Goal: Task Accomplishment & Management: Use online tool/utility

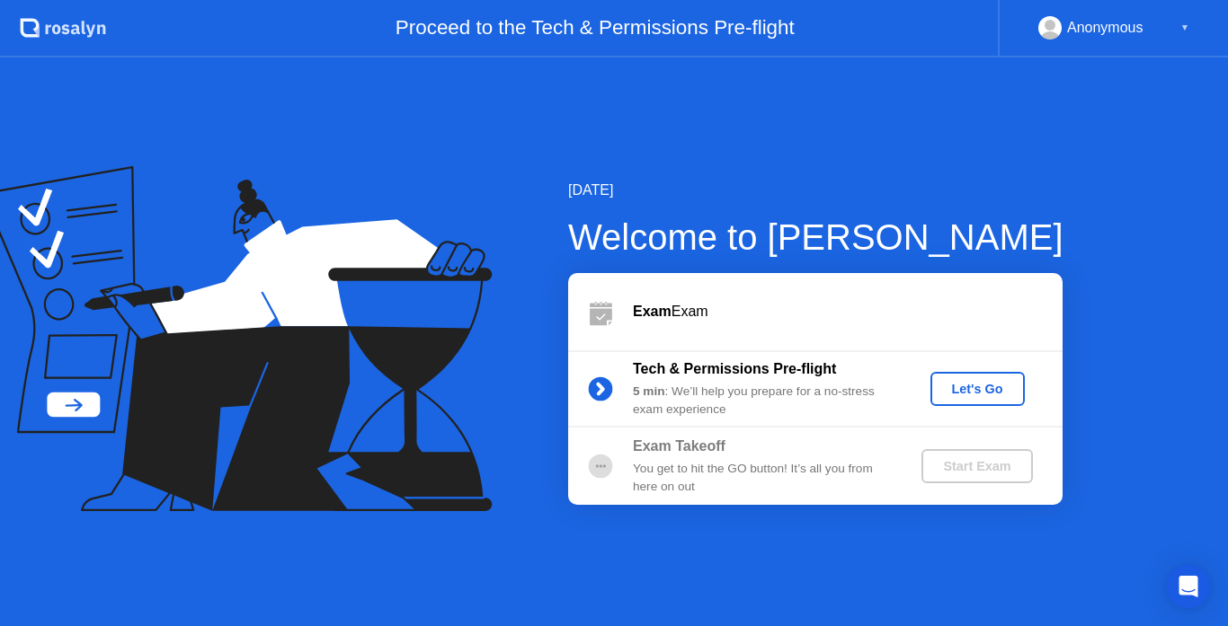
click at [980, 385] on div "Let's Go" at bounding box center [977, 389] width 80 height 14
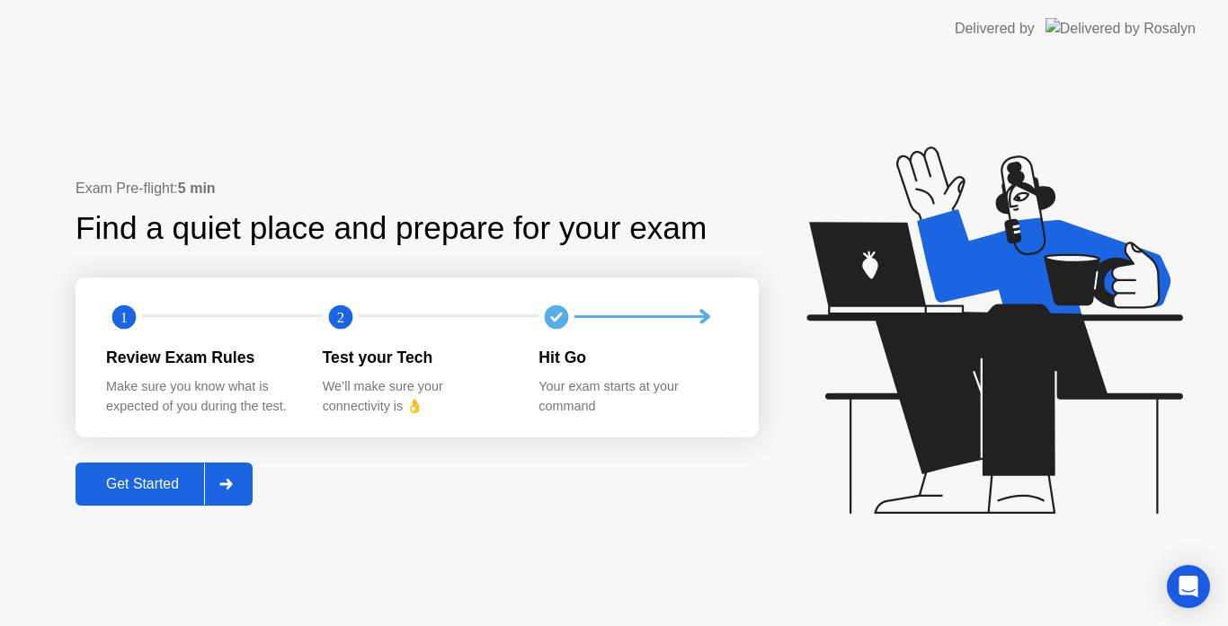
click at [151, 487] on div "Get Started" at bounding box center [142, 484] width 123 height 16
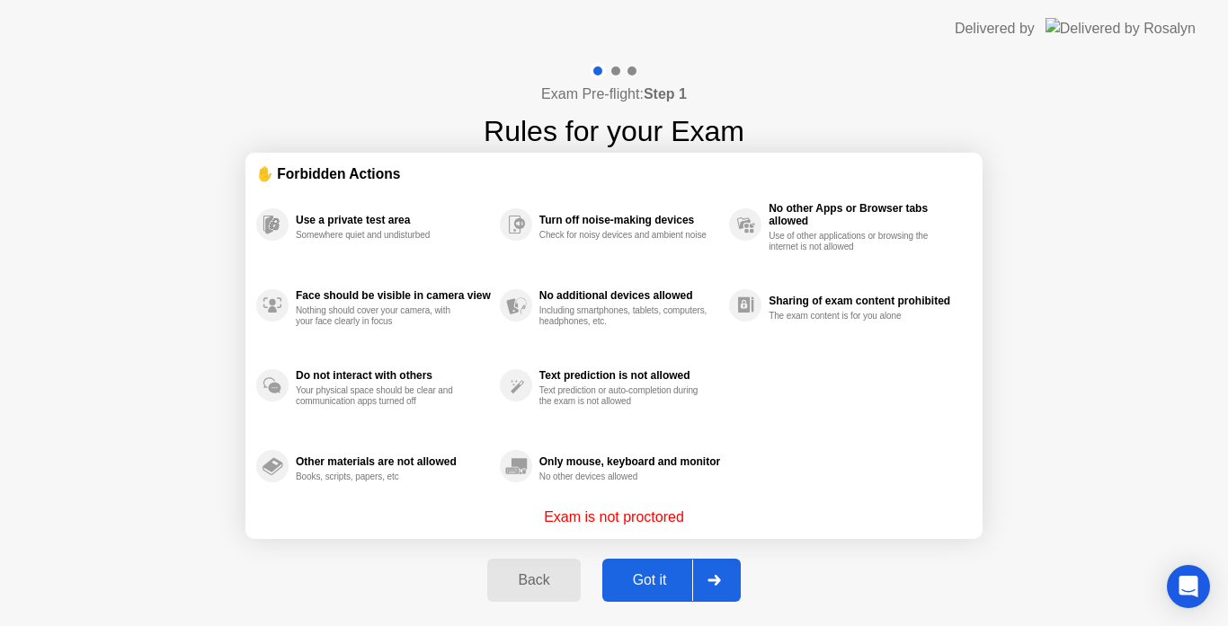
click at [634, 589] on div "Got it" at bounding box center [650, 581] width 84 height 16
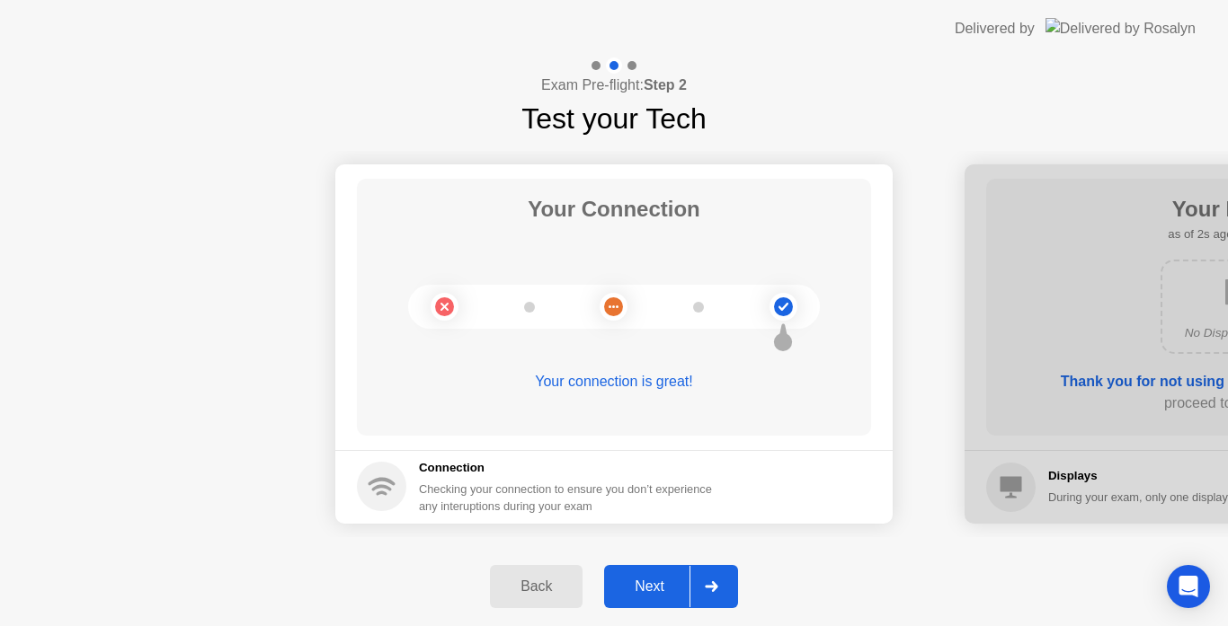
click at [635, 602] on button "Next" at bounding box center [671, 586] width 134 height 43
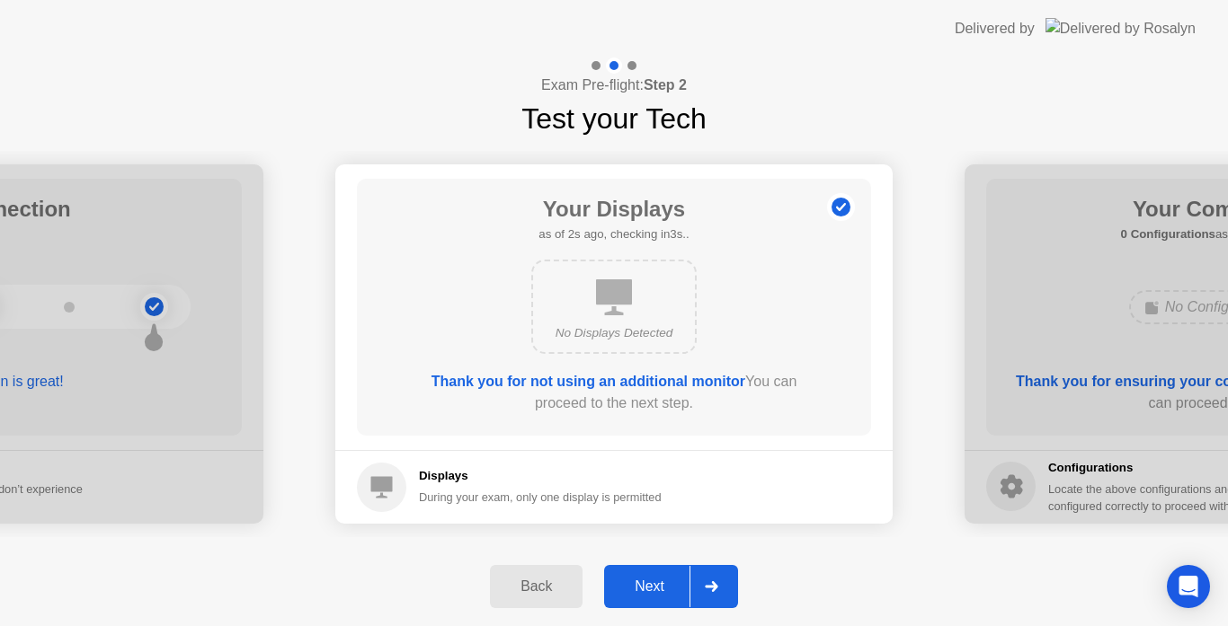
click at [658, 582] on div "Next" at bounding box center [649, 587] width 80 height 16
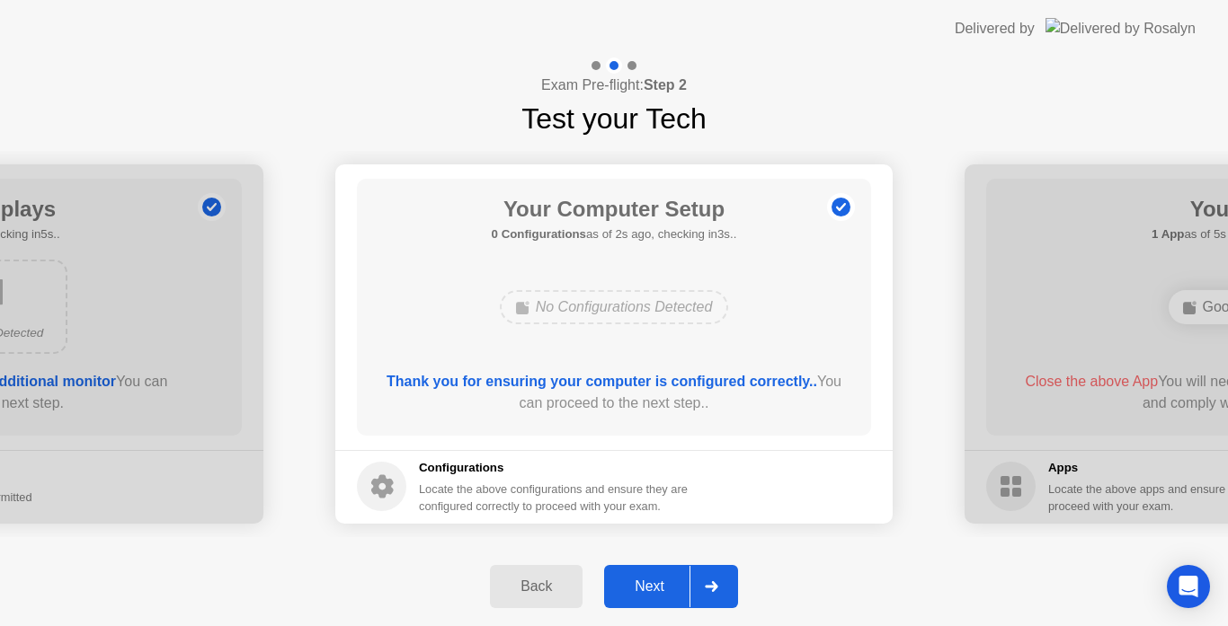
click at [658, 582] on div "Next" at bounding box center [649, 587] width 80 height 16
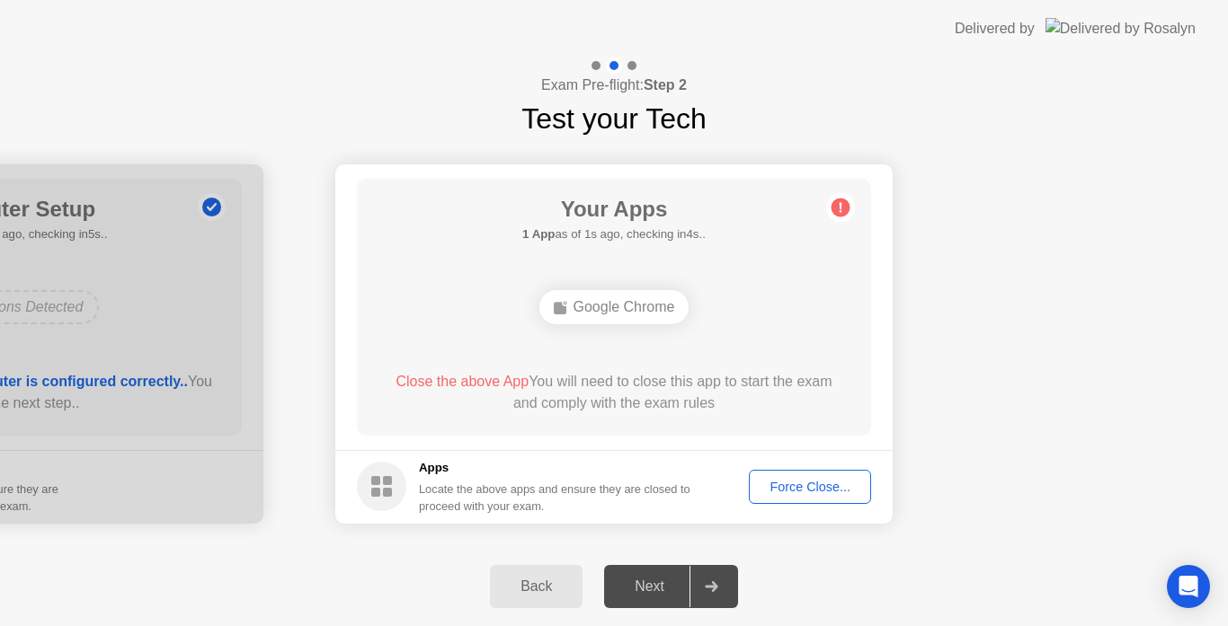
click at [815, 486] on div "Force Close..." at bounding box center [810, 487] width 110 height 14
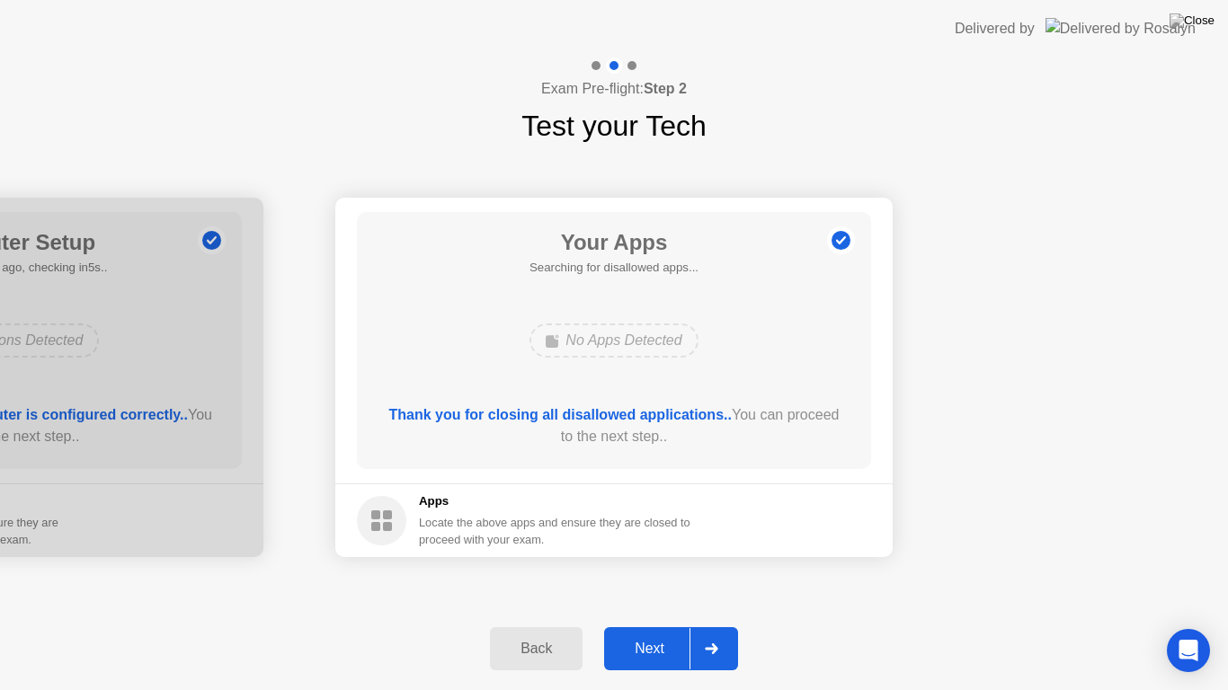
click at [629, 626] on button "Next" at bounding box center [671, 648] width 134 height 43
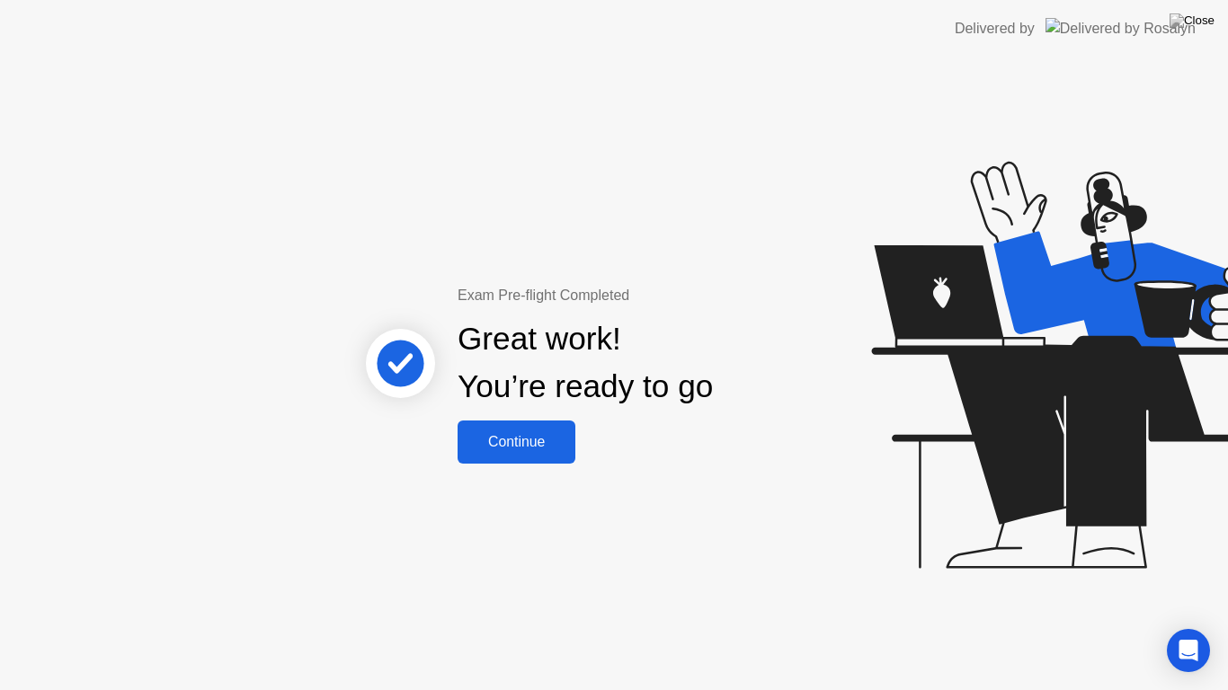
click at [502, 454] on button "Continue" at bounding box center [516, 442] width 118 height 43
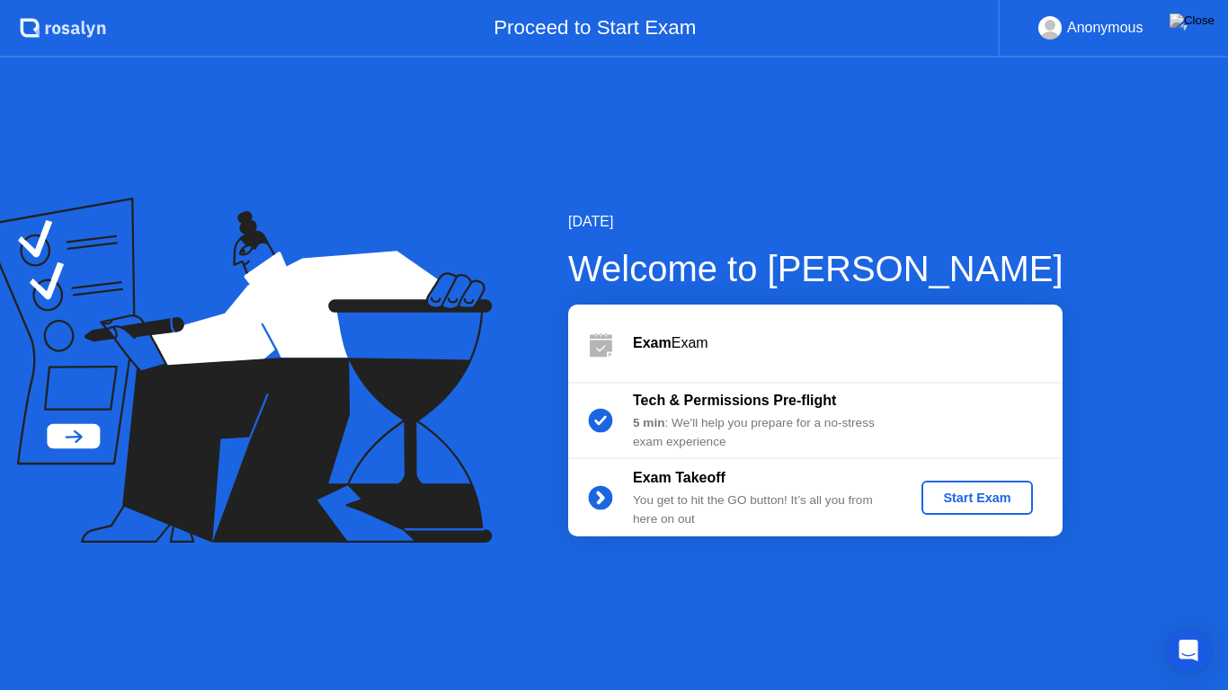
click at [970, 492] on div "Start Exam" at bounding box center [976, 498] width 96 height 14
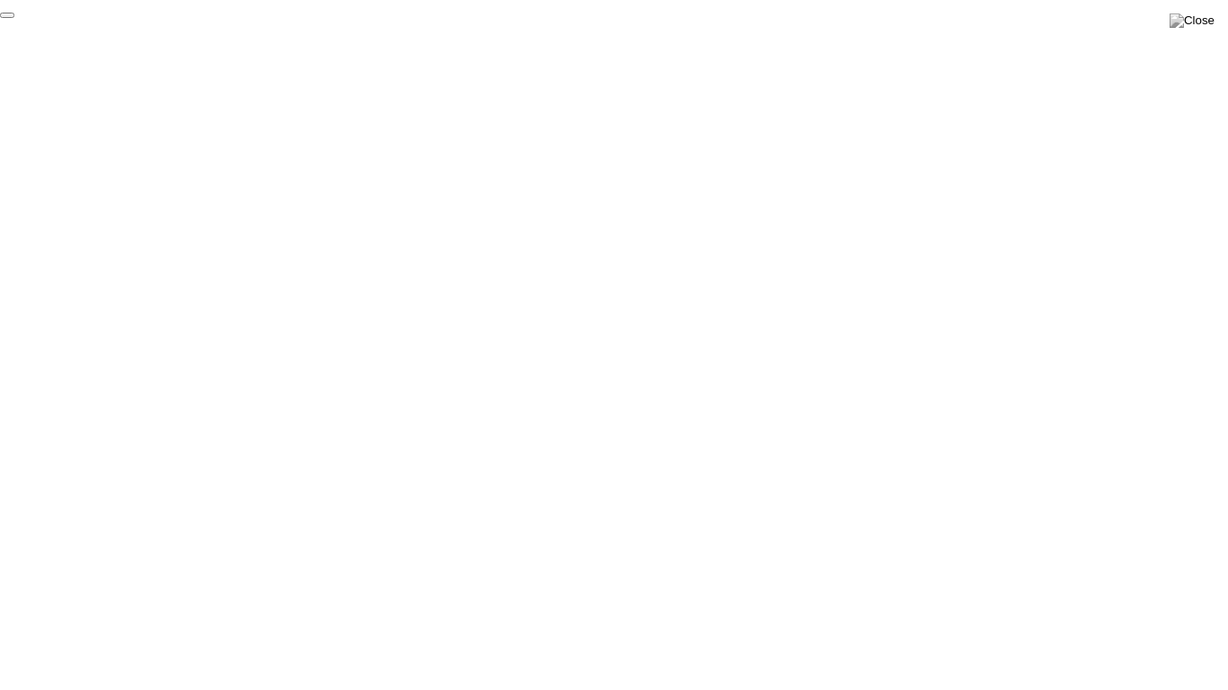
click div "End Proctoring Session"
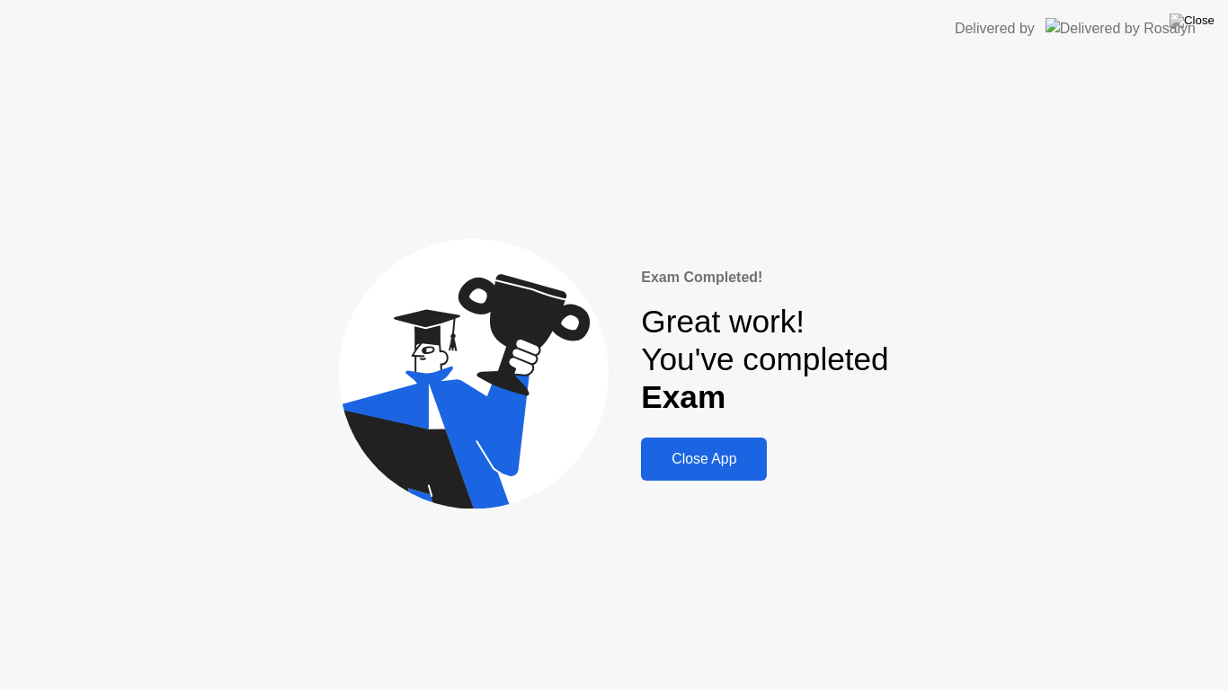
click at [713, 464] on div "Close App" at bounding box center [703, 459] width 115 height 16
